Goal: Task Accomplishment & Management: Manage account settings

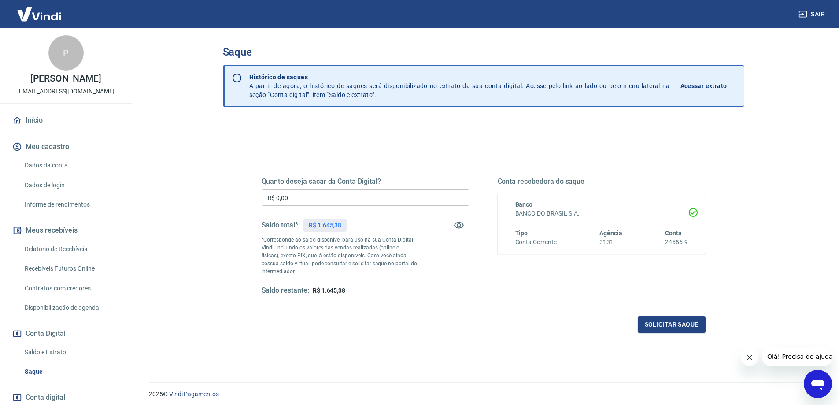
click at [365, 198] on input "R$ 0,00" at bounding box center [366, 197] width 208 height 16
type input "R$ 1.645,38"
click at [661, 325] on button "Solicitar saque" at bounding box center [672, 324] width 68 height 16
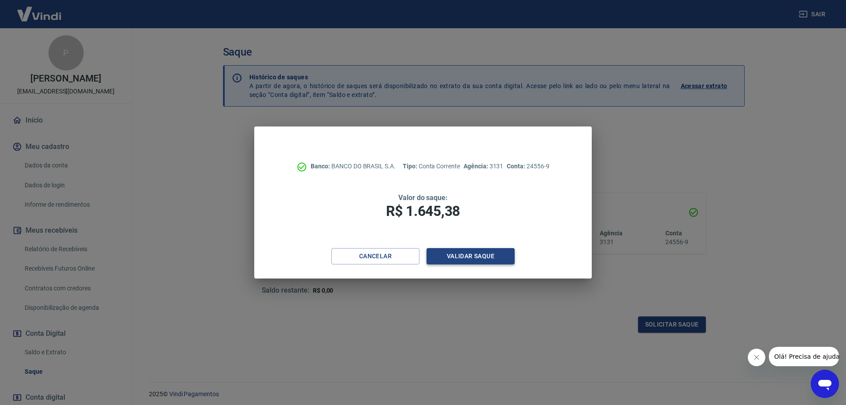
click at [479, 250] on button "Validar saque" at bounding box center [470, 256] width 88 height 16
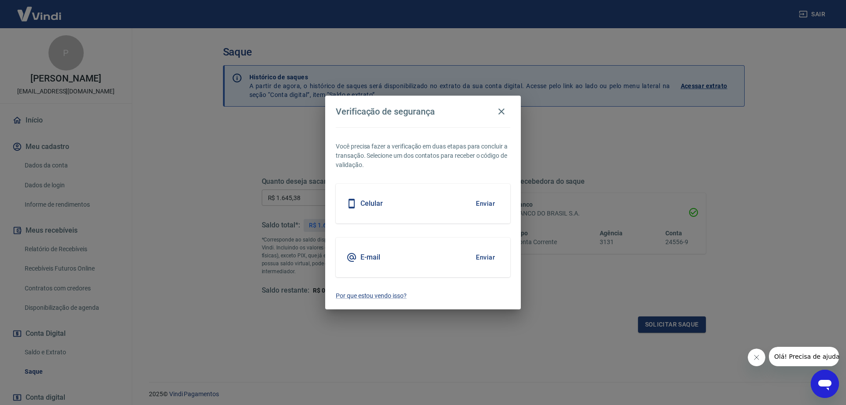
click at [484, 258] on button "Enviar" at bounding box center [485, 257] width 29 height 19
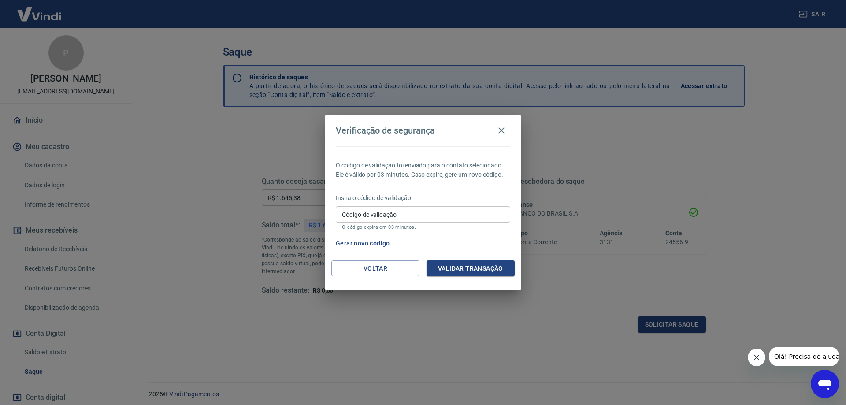
click at [441, 228] on p "O código expira em 03 minutos." at bounding box center [423, 227] width 162 height 6
click at [445, 216] on input "Código de validação" at bounding box center [423, 214] width 174 height 16
type input "820653"
click at [482, 266] on button "Validar transação" at bounding box center [470, 268] width 88 height 16
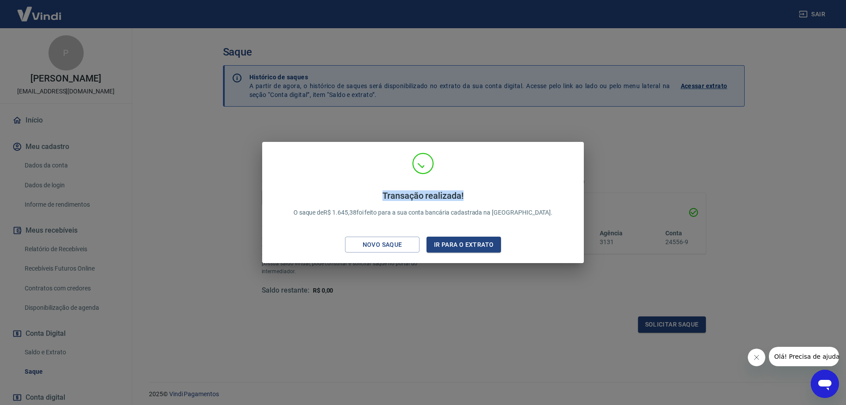
click at [488, 117] on div "Transação realizada! O saque de R$ 1.645,38 foi feito para a sua conta bancária…" at bounding box center [423, 202] width 846 height 405
